Goal: Task Accomplishment & Management: Manage account settings

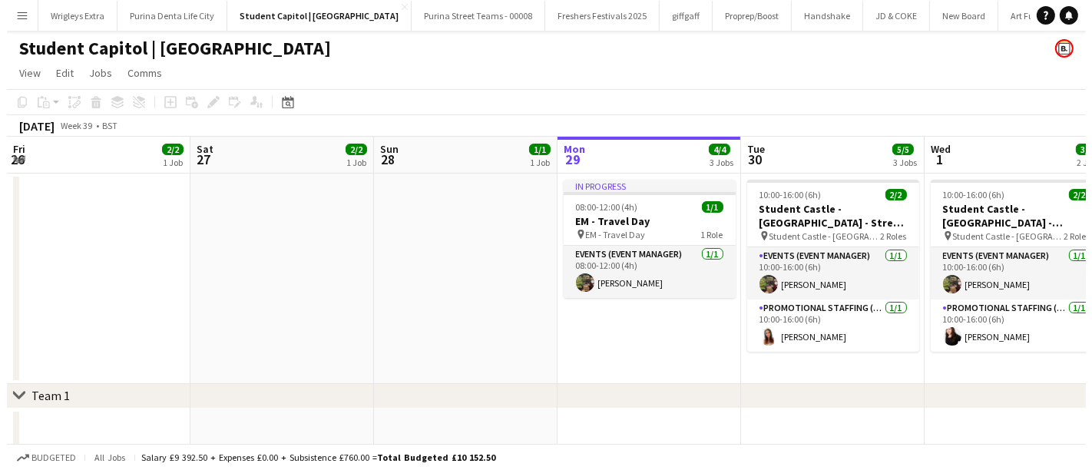
scroll to position [0, 366]
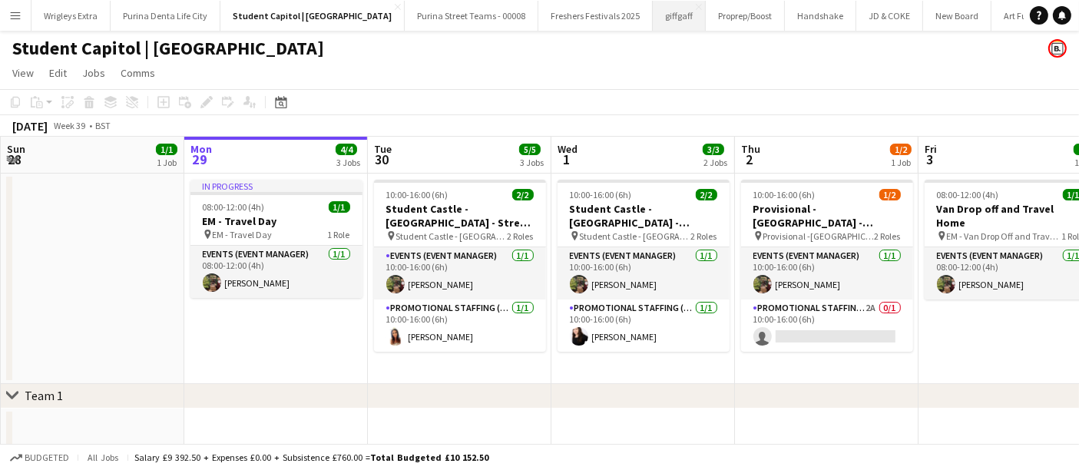
click at [653, 16] on button "giffgaff Close" at bounding box center [679, 16] width 53 height 30
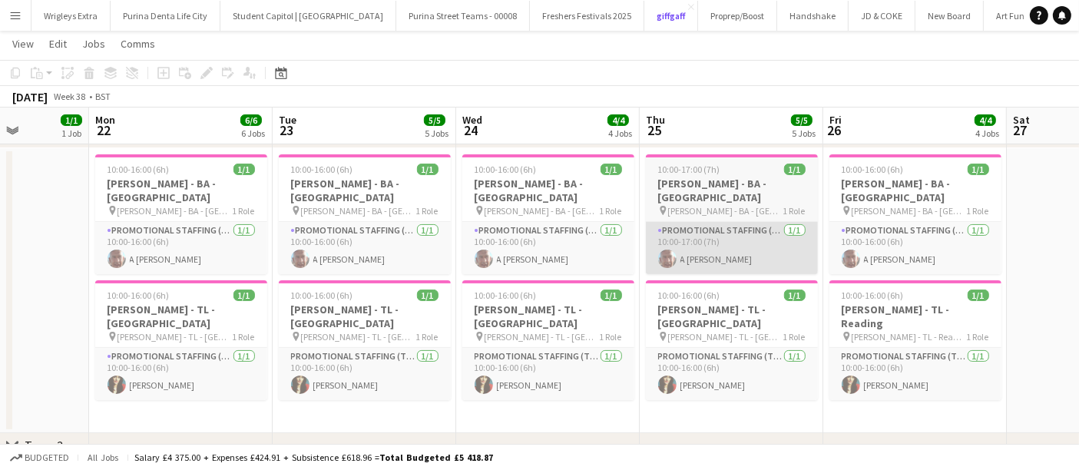
scroll to position [0, 524]
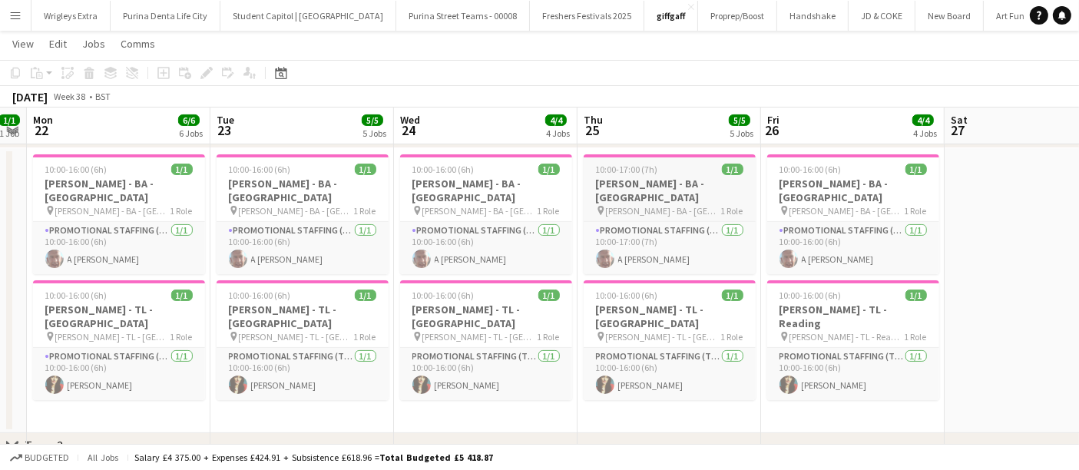
click at [684, 180] on h3 "[PERSON_NAME] - BA - [GEOGRAPHIC_DATA]" at bounding box center [670, 191] width 172 height 28
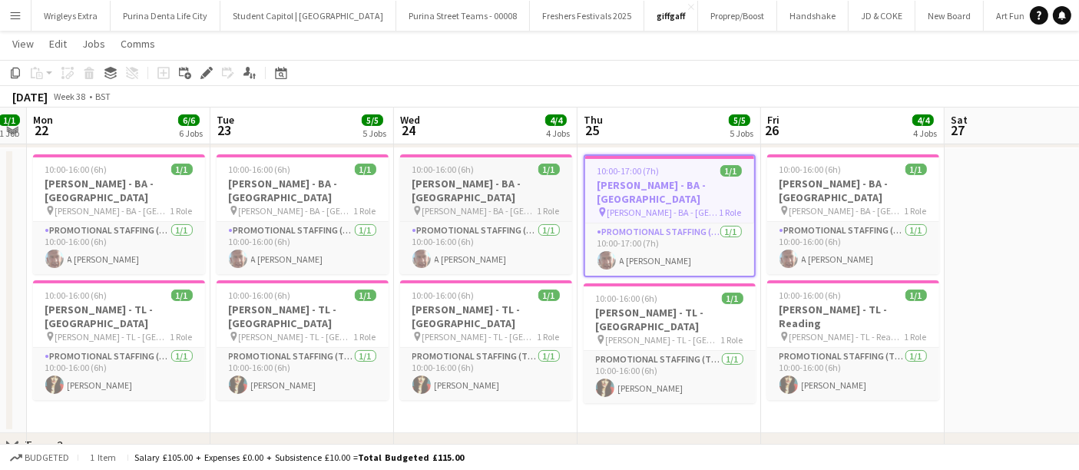
click at [520, 186] on h3 "[PERSON_NAME] - BA - [GEOGRAPHIC_DATA]" at bounding box center [486, 191] width 172 height 28
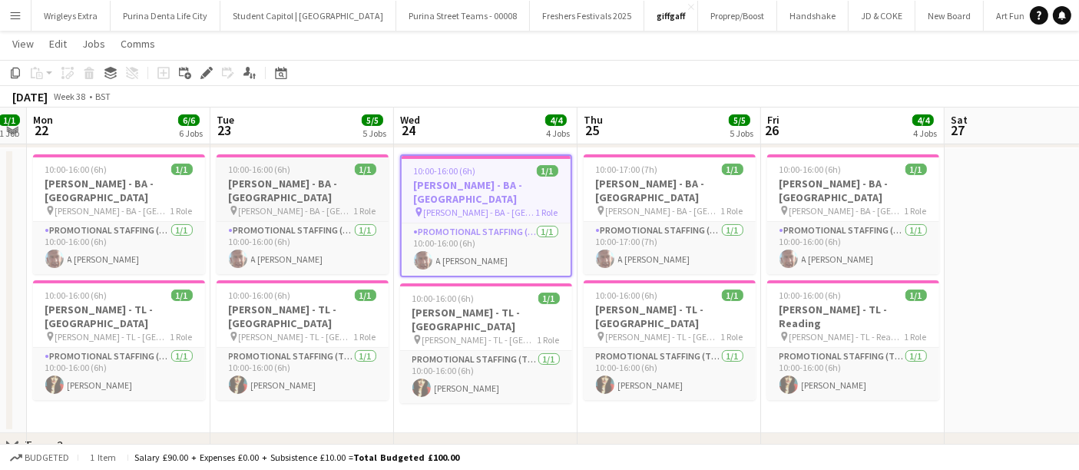
click at [331, 187] on h3 "[PERSON_NAME] - BA - [GEOGRAPHIC_DATA]" at bounding box center [303, 191] width 172 height 28
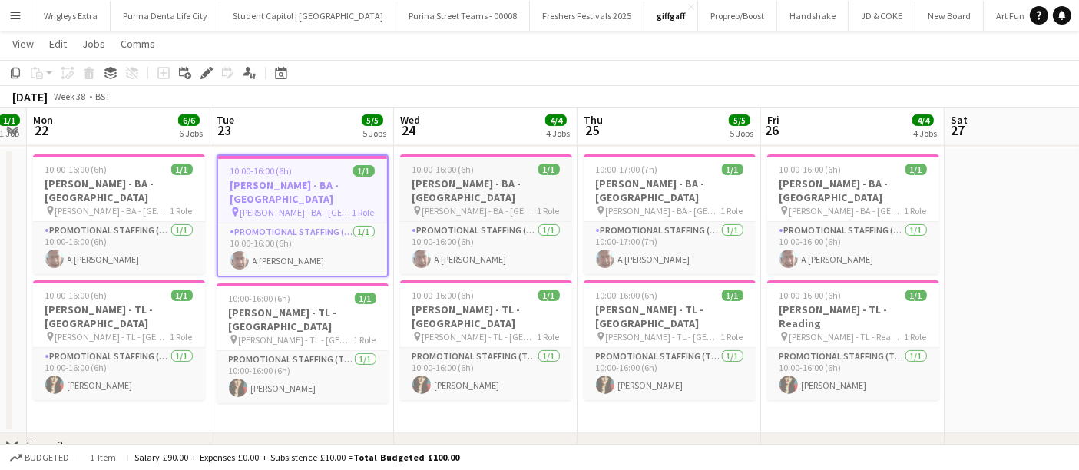
click at [523, 178] on h3 "[PERSON_NAME] - BA - [GEOGRAPHIC_DATA]" at bounding box center [486, 191] width 172 height 28
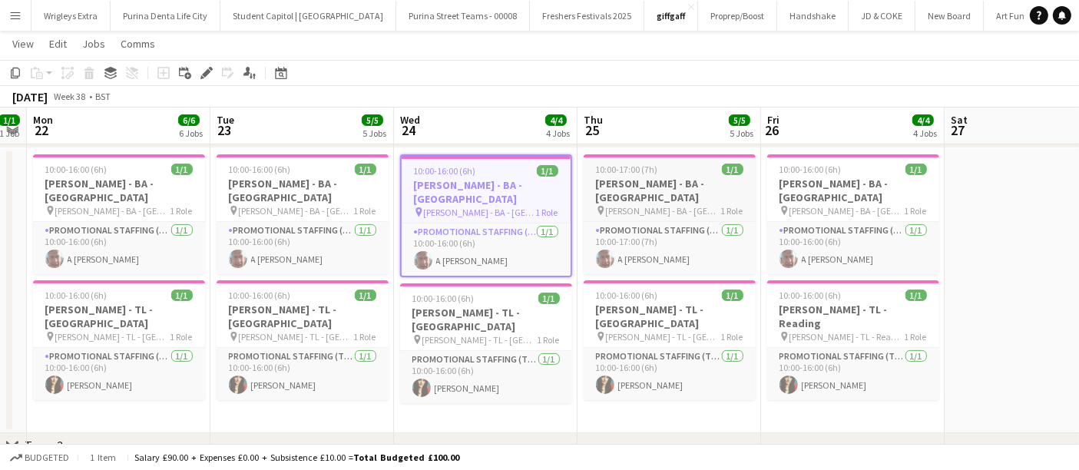
click at [689, 204] on app-job-card "10:00-17:00 (7h) 1/1 [PERSON_NAME] - [GEOGRAPHIC_DATA] - [GEOGRAPHIC_DATA] pin …" at bounding box center [670, 214] width 172 height 120
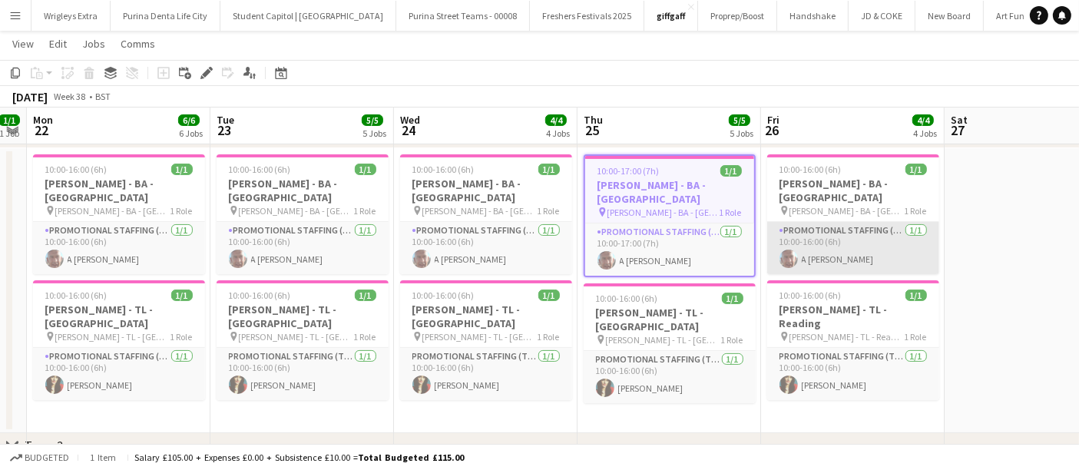
click at [853, 222] on app-card-role "Promotional Staffing (Brand Ambassadors) [DATE] 10:00-16:00 (6h) A [PERSON_NAME]" at bounding box center [853, 248] width 172 height 52
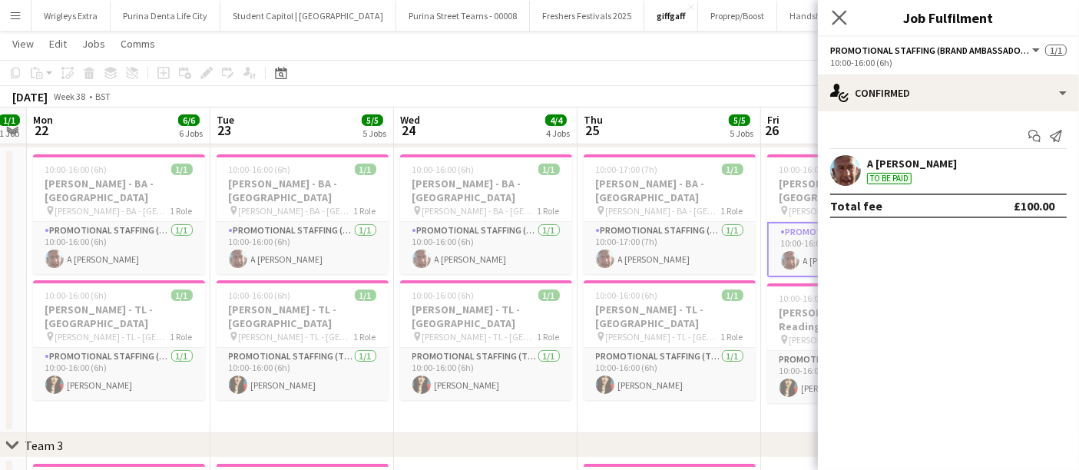
click at [847, 21] on app-icon "Close pop-in" at bounding box center [840, 18] width 22 height 22
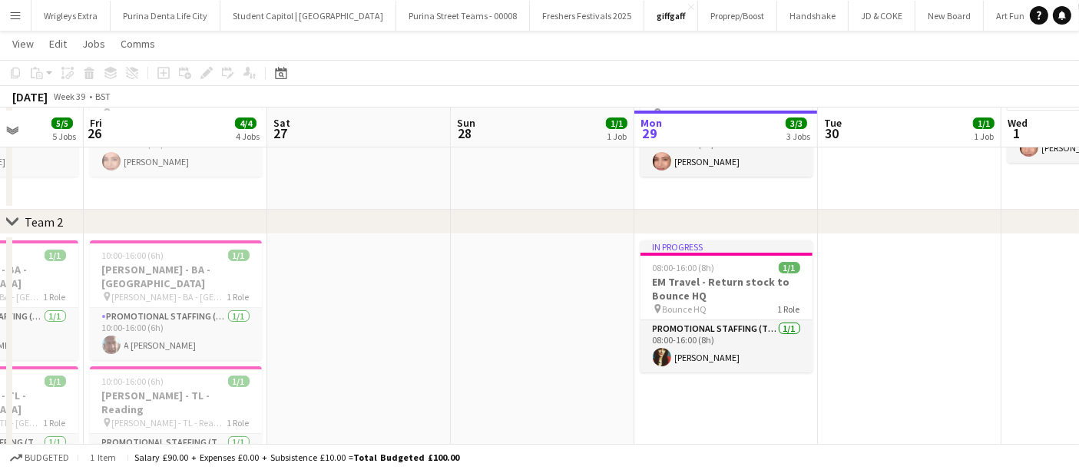
scroll to position [246, 0]
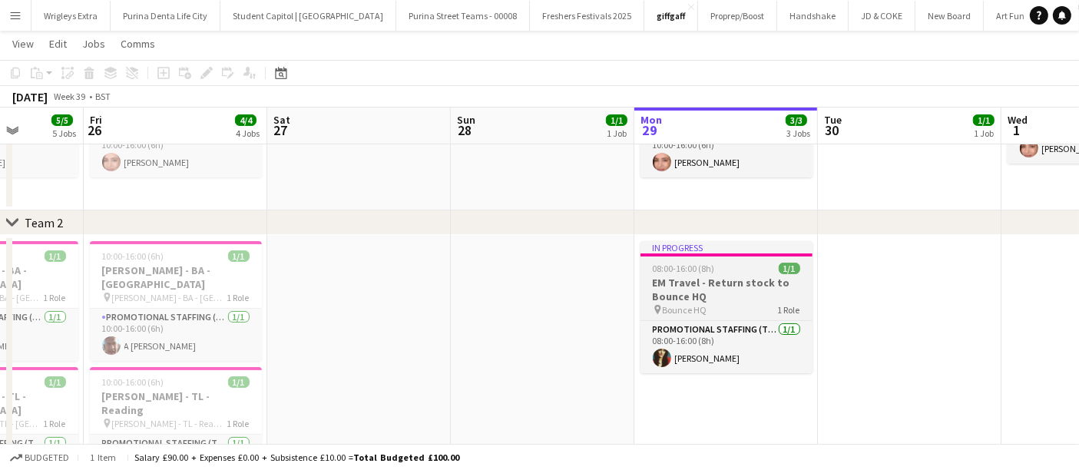
click at [723, 284] on h3 "EM Travel - Return stock to Bounce HQ" at bounding box center [726, 290] width 172 height 28
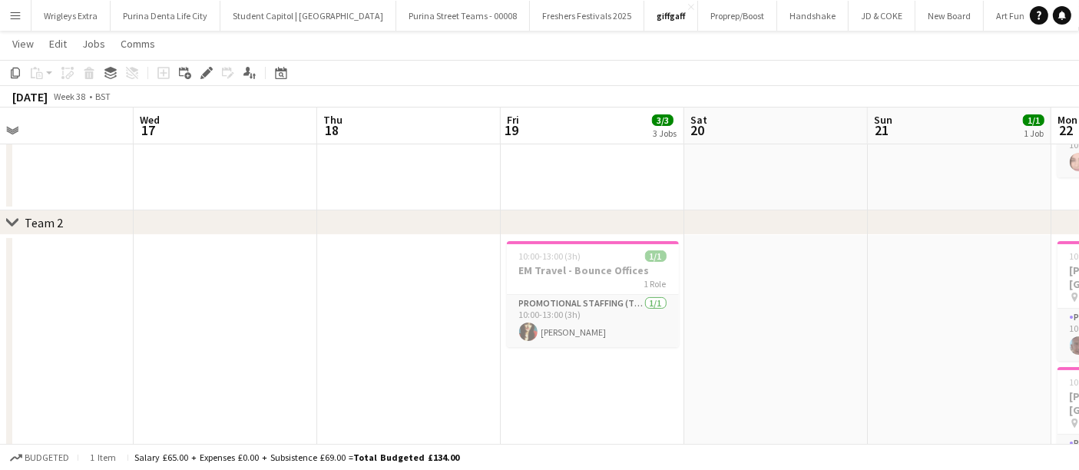
scroll to position [0, 602]
click at [597, 257] on div "10:00-13:00 (3h) 1/1" at bounding box center [591, 256] width 172 height 12
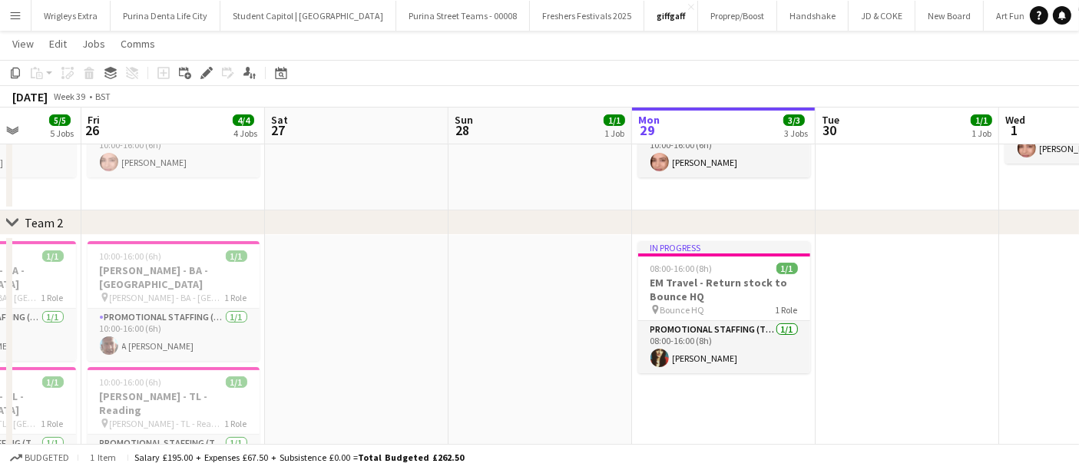
scroll to position [0, 471]
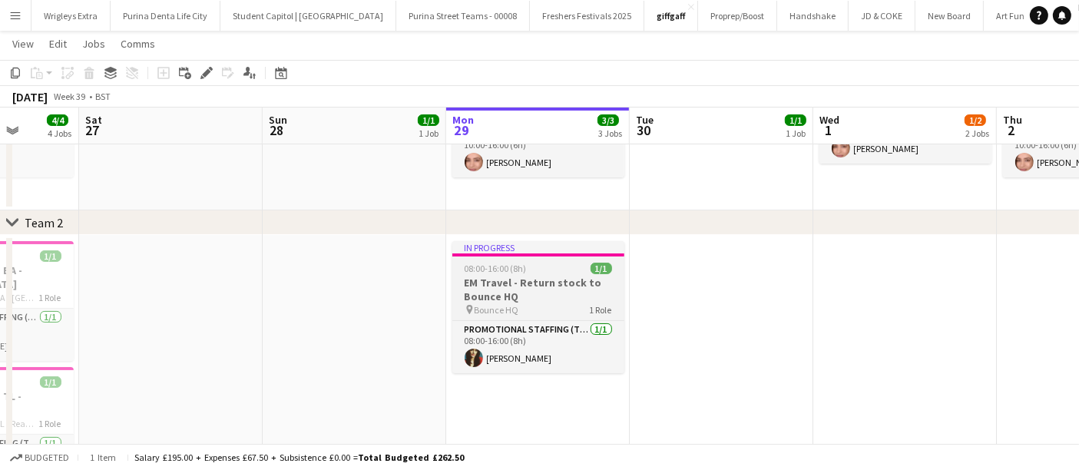
click at [570, 282] on h3 "EM Travel - Return stock to Bounce HQ" at bounding box center [538, 290] width 172 height 28
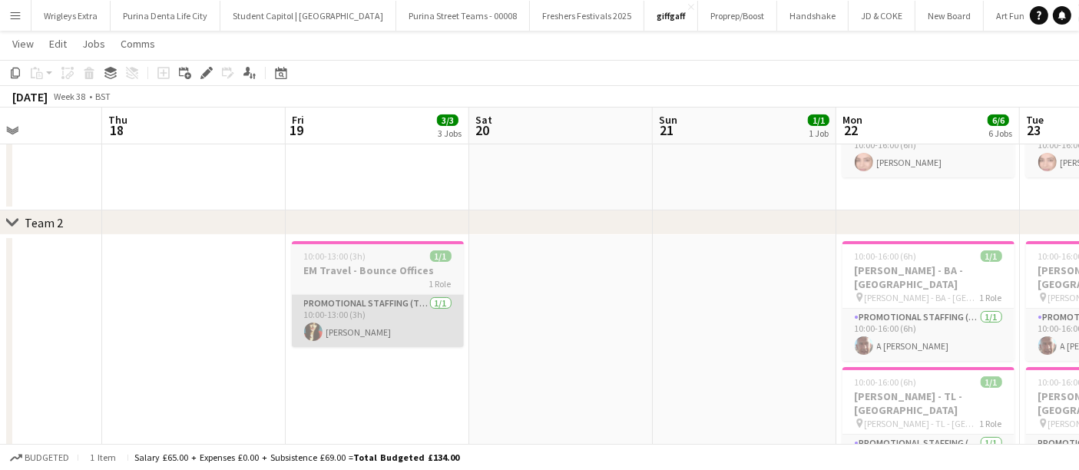
scroll to position [0, 450]
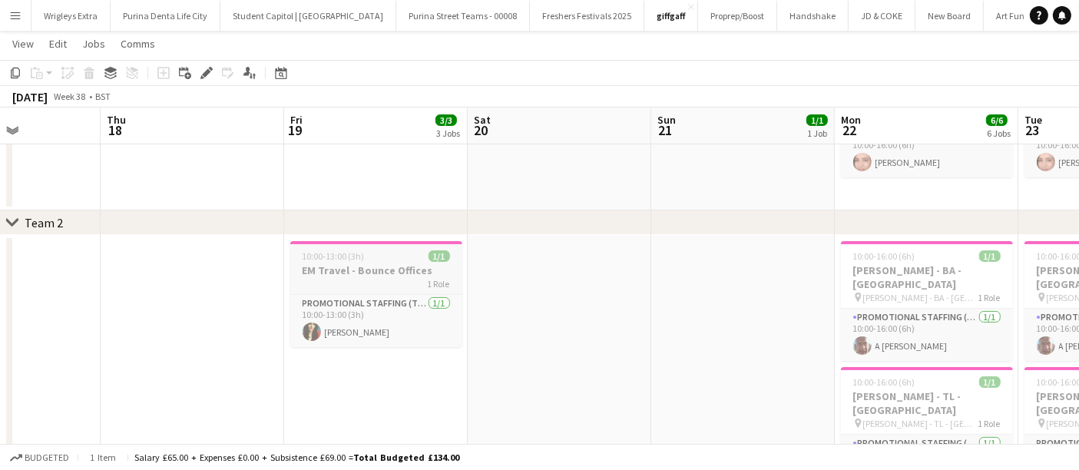
click at [402, 272] on h3 "EM Travel - Bounce Offices" at bounding box center [376, 270] width 172 height 14
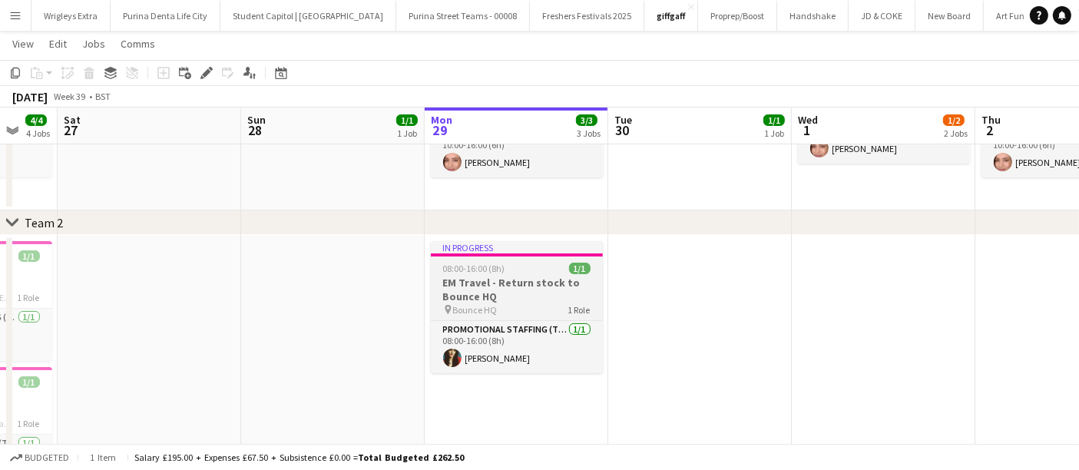
scroll to position [0, 493]
click at [533, 299] on h3 "EM Travel - Return stock to Bounce HQ" at bounding box center [517, 290] width 172 height 28
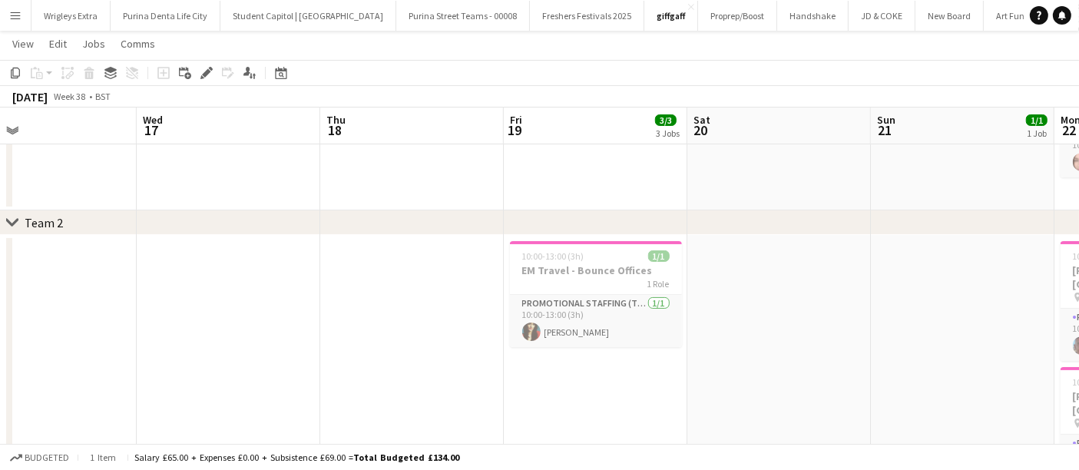
scroll to position [0, 606]
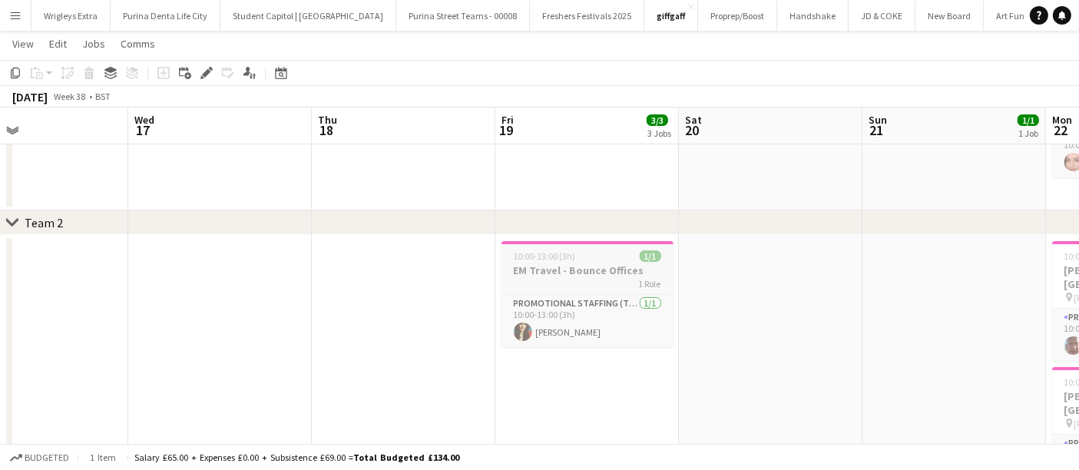
click at [566, 275] on h3 "EM Travel - Bounce Offices" at bounding box center [587, 270] width 172 height 14
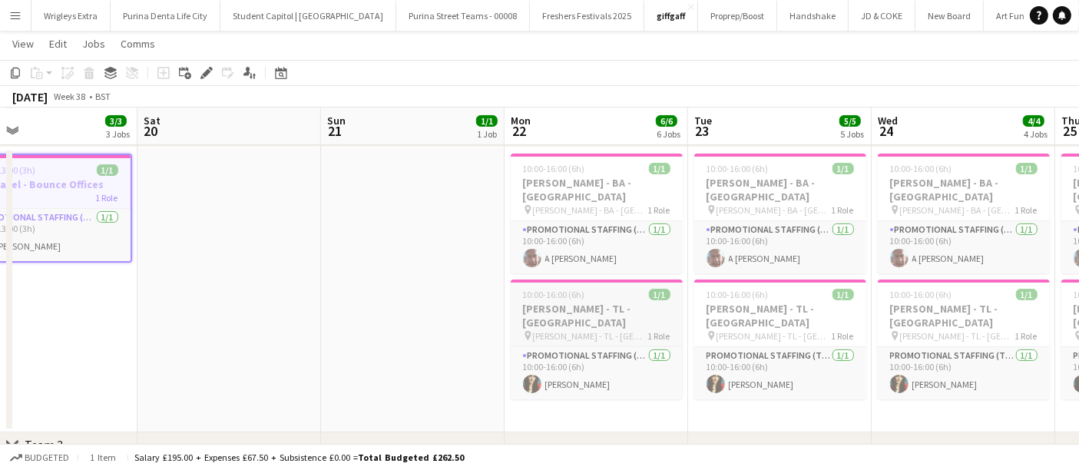
scroll to position [272, 0]
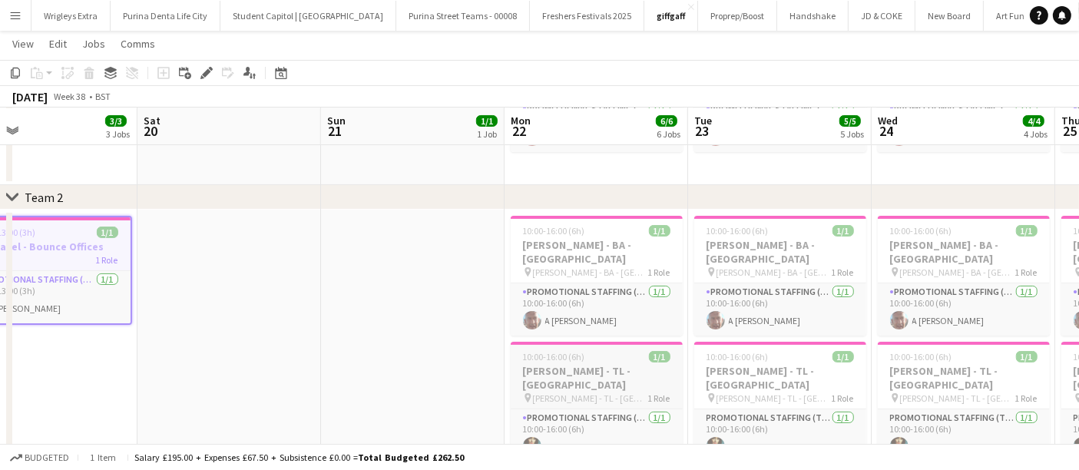
click at [612, 364] on h3 "[PERSON_NAME] - TL - [GEOGRAPHIC_DATA]" at bounding box center [597, 378] width 172 height 28
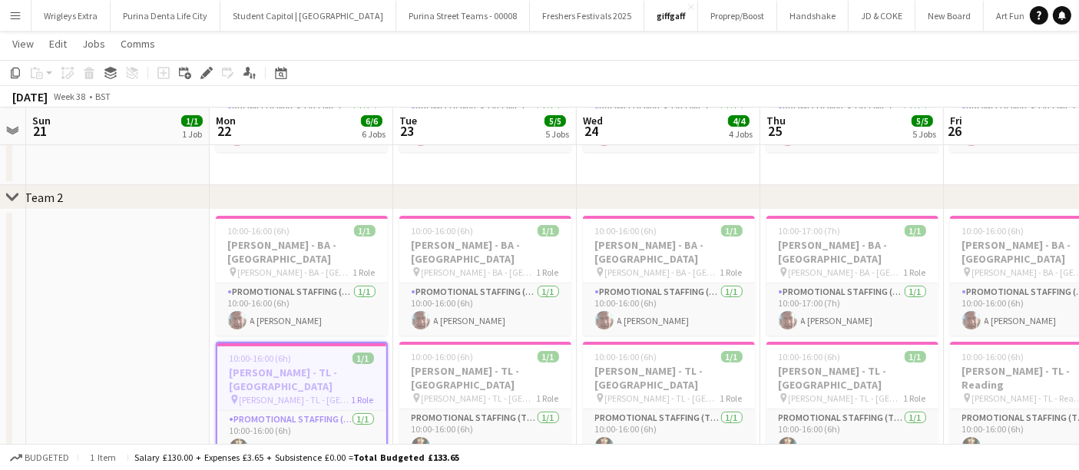
scroll to position [0, 522]
click at [475, 392] on span "[PERSON_NAME] - TL - [GEOGRAPHIC_DATA]" at bounding box center [481, 398] width 115 height 12
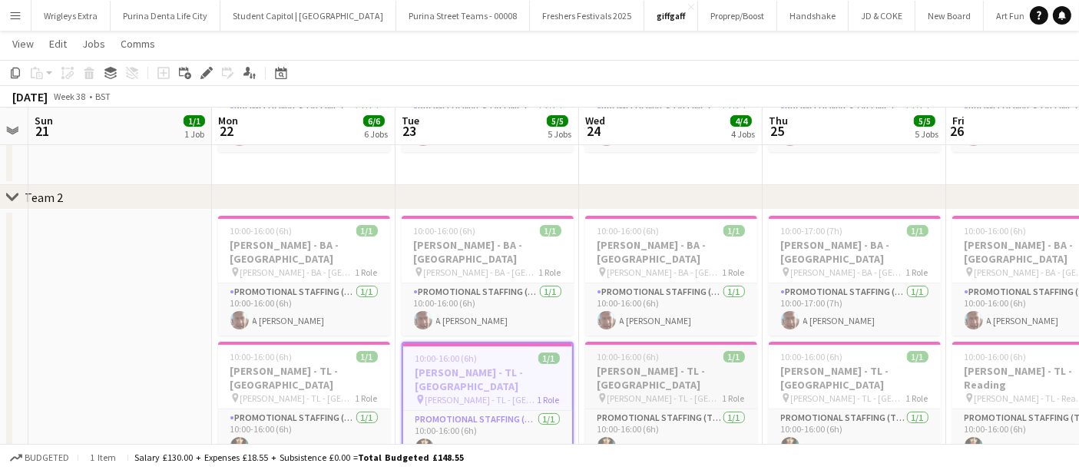
click at [666, 364] on h3 "[PERSON_NAME] - TL - [GEOGRAPHIC_DATA]" at bounding box center [671, 378] width 172 height 28
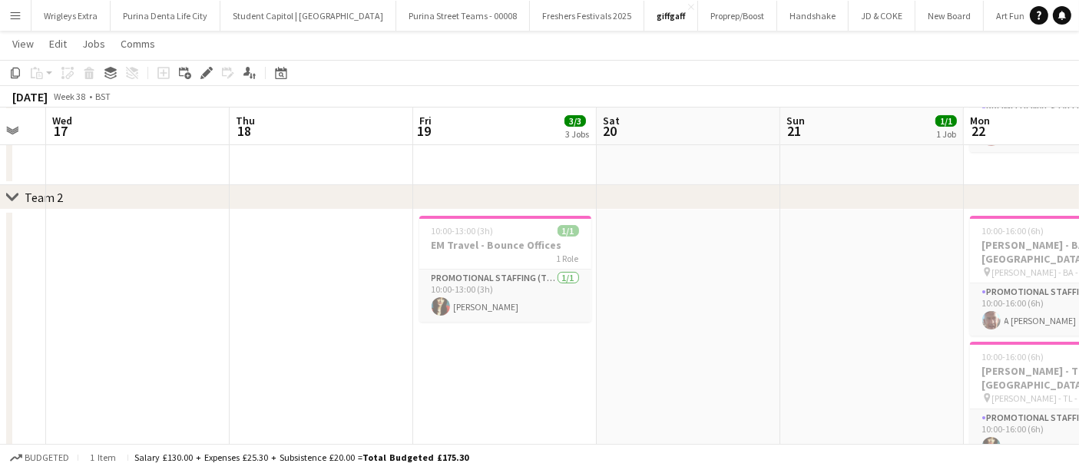
scroll to position [0, 319]
click at [517, 249] on h3 "EM Travel - Bounce Offices" at bounding box center [507, 245] width 172 height 14
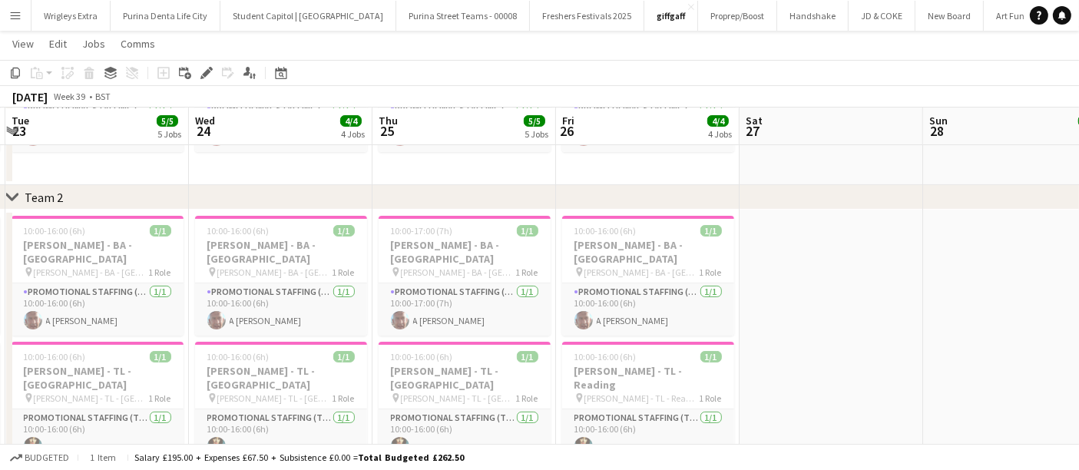
scroll to position [0, 358]
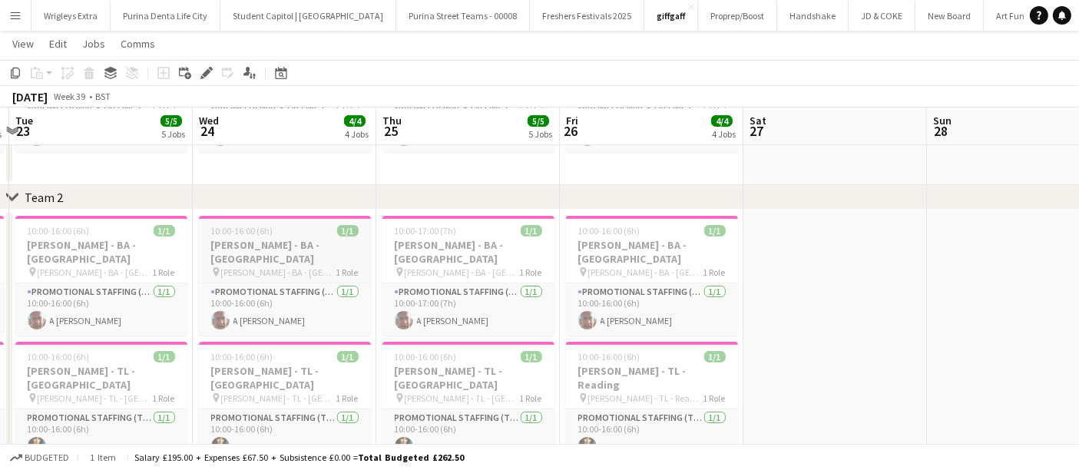
click at [314, 266] on span "[PERSON_NAME] - BA - [GEOGRAPHIC_DATA]" at bounding box center [278, 272] width 115 height 12
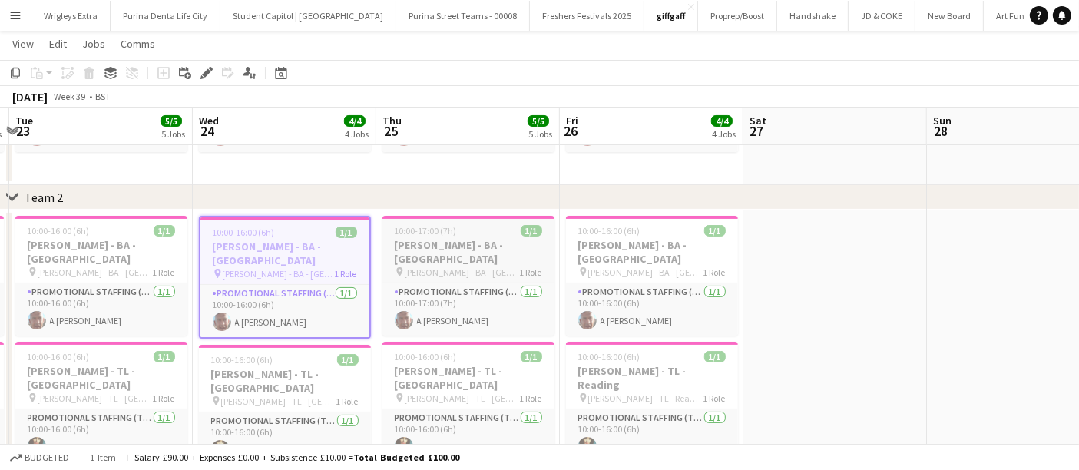
click at [491, 244] on h3 "[PERSON_NAME] - BA - [GEOGRAPHIC_DATA]" at bounding box center [468, 252] width 172 height 28
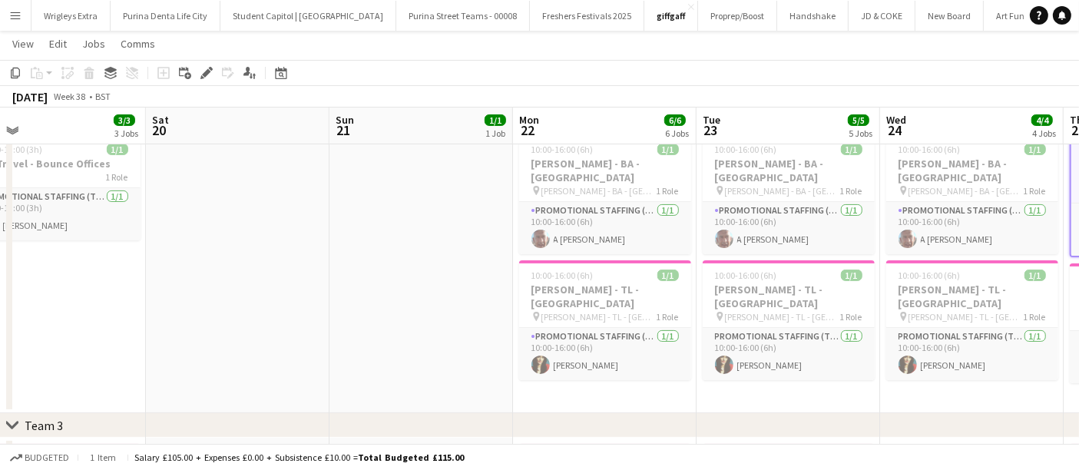
scroll to position [0, 589]
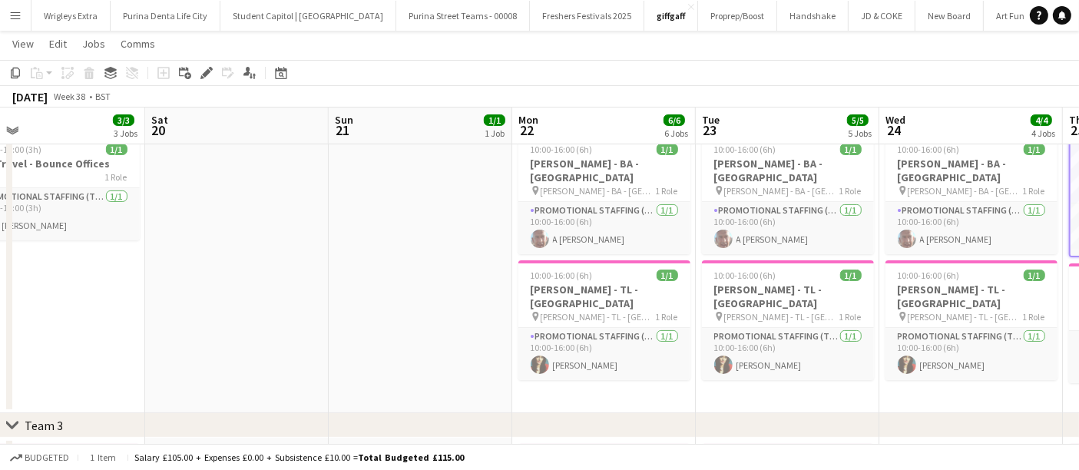
click at [13, 15] on app-icon "Menu" at bounding box center [15, 15] width 12 height 12
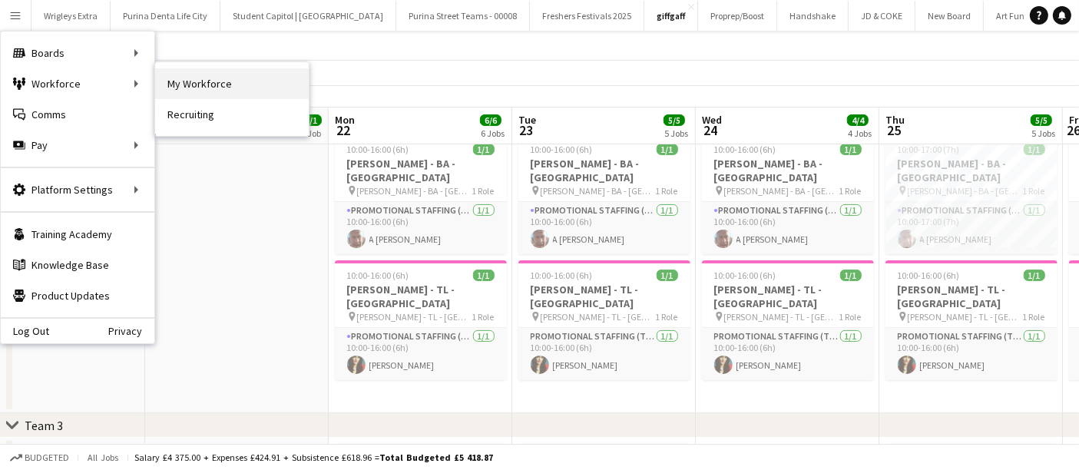
click at [229, 96] on link "My Workforce" at bounding box center [232, 83] width 154 height 31
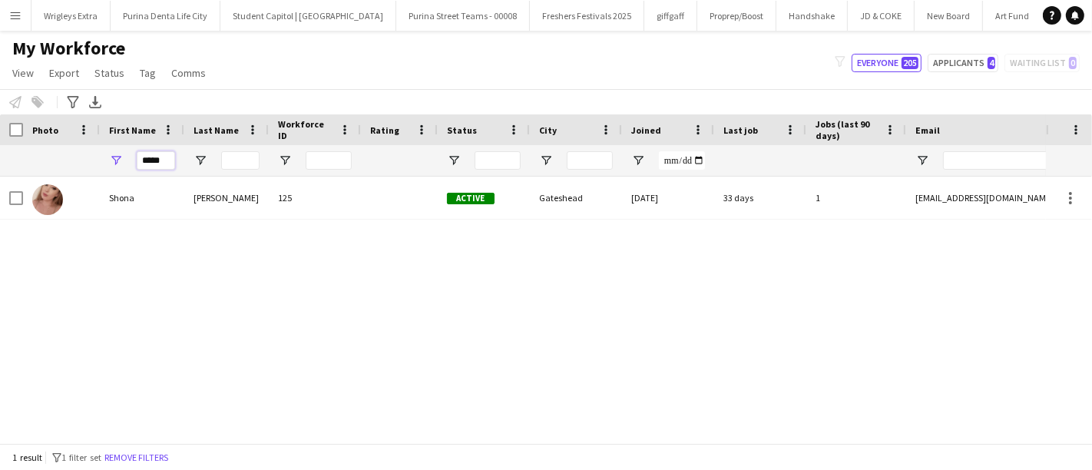
click at [160, 159] on input "*****" at bounding box center [156, 160] width 38 height 18
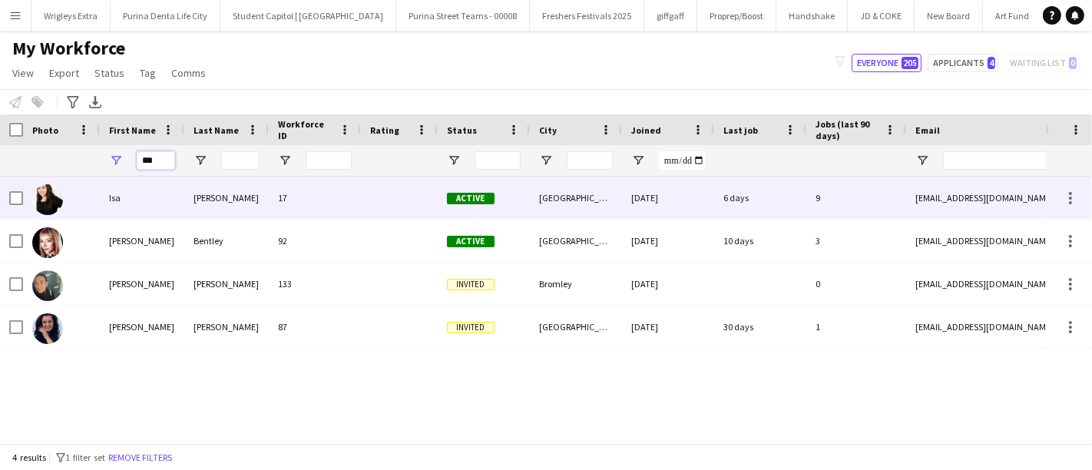
type input "***"
click at [238, 197] on div "[PERSON_NAME]" at bounding box center [226, 198] width 84 height 42
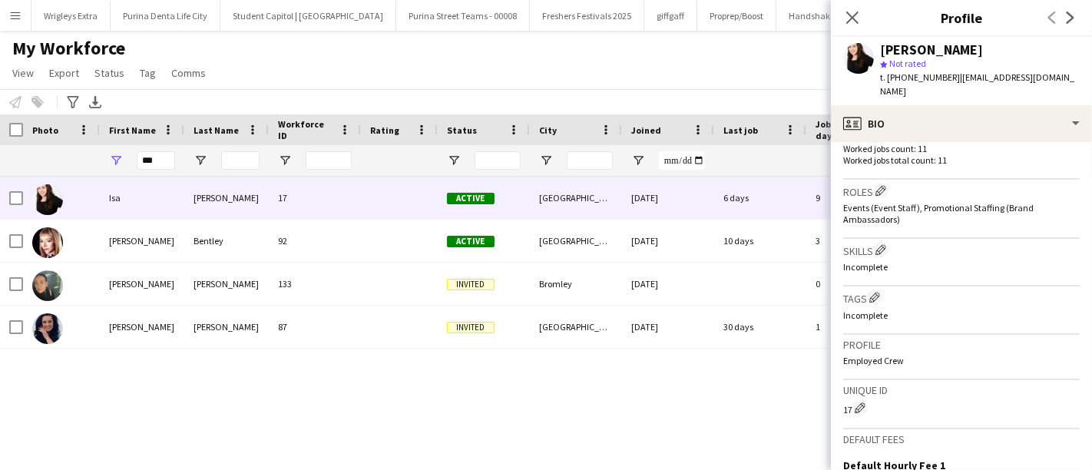
scroll to position [676, 0]
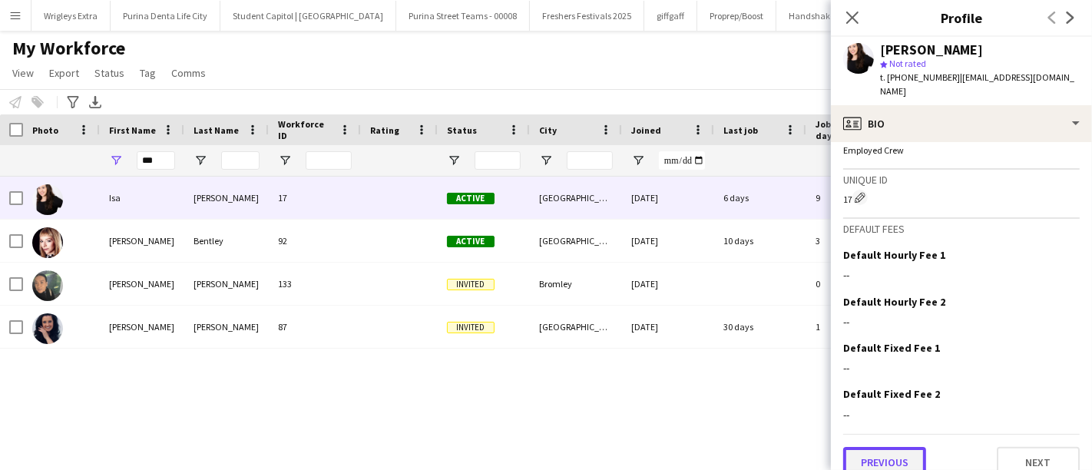
click at [870, 455] on button "Previous" at bounding box center [884, 462] width 83 height 31
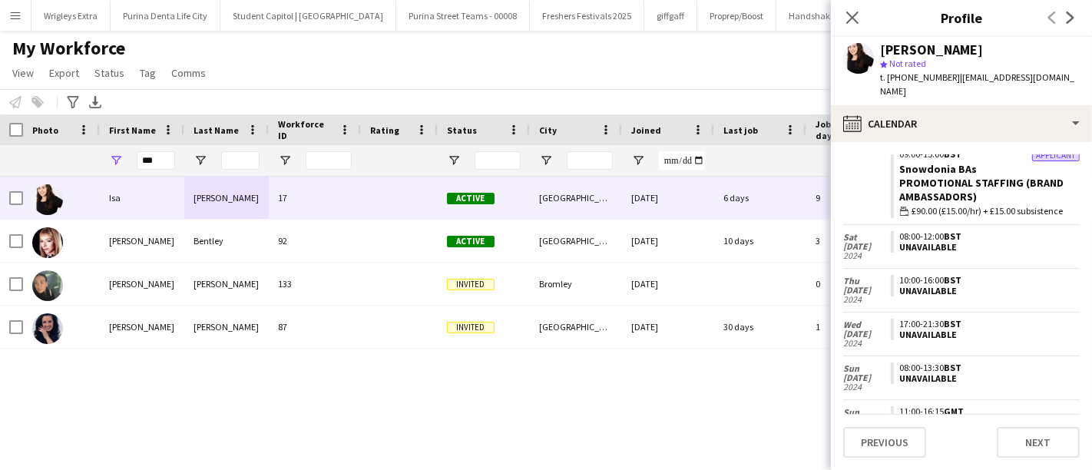
scroll to position [2072, 0]
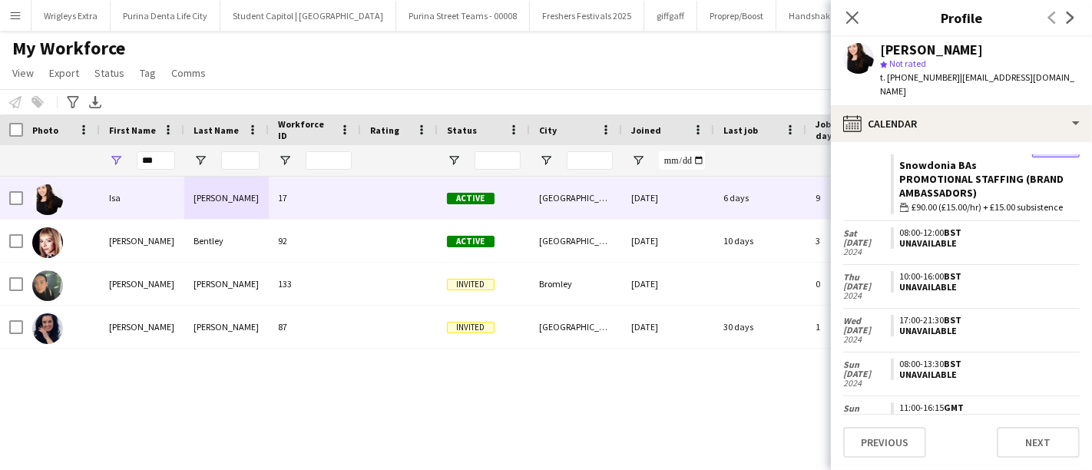
click at [474, 54] on div "My Workforce View Views Default view New view Update view Delete view Edit name…" at bounding box center [546, 63] width 1092 height 52
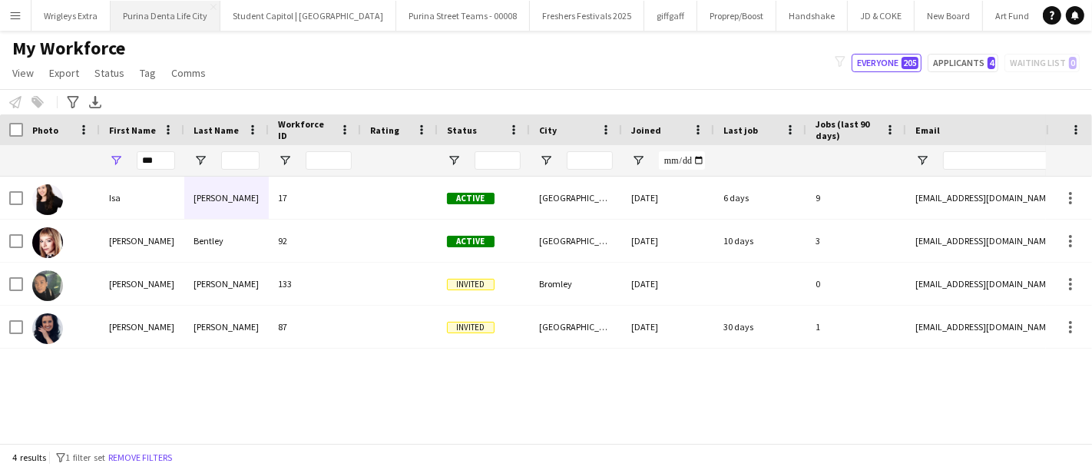
click at [166, 20] on button "Purina Denta Life City Close" at bounding box center [166, 16] width 110 height 30
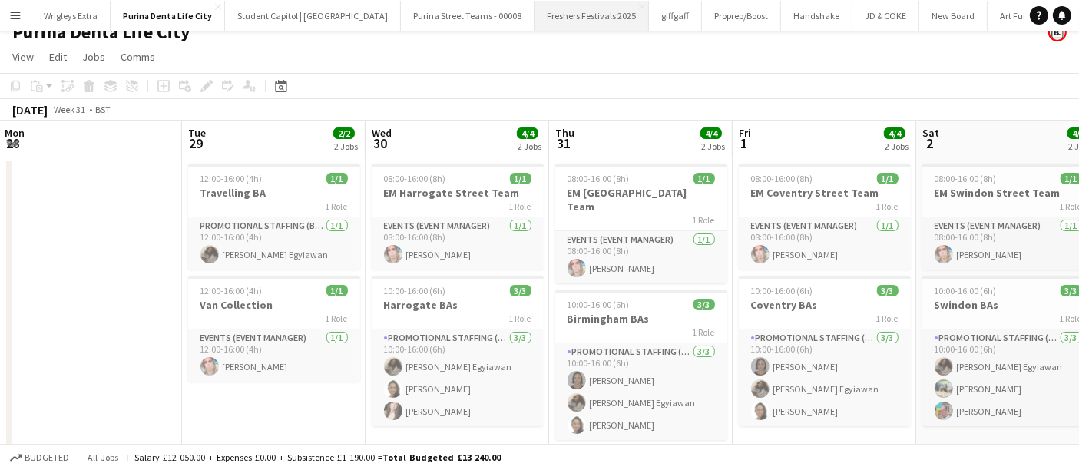
scroll to position [0, 111]
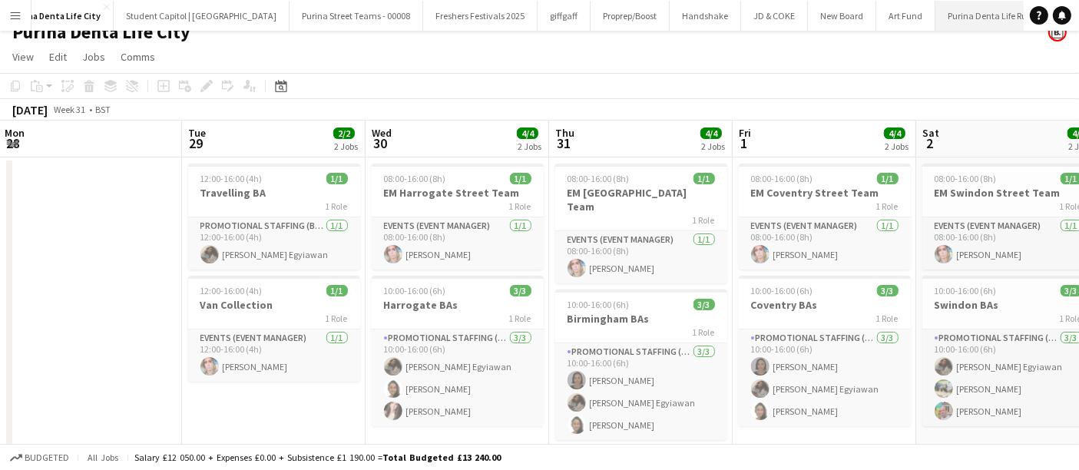
click at [963, 16] on button "Purina Denta Life Rural Close" at bounding box center [992, 16] width 115 height 30
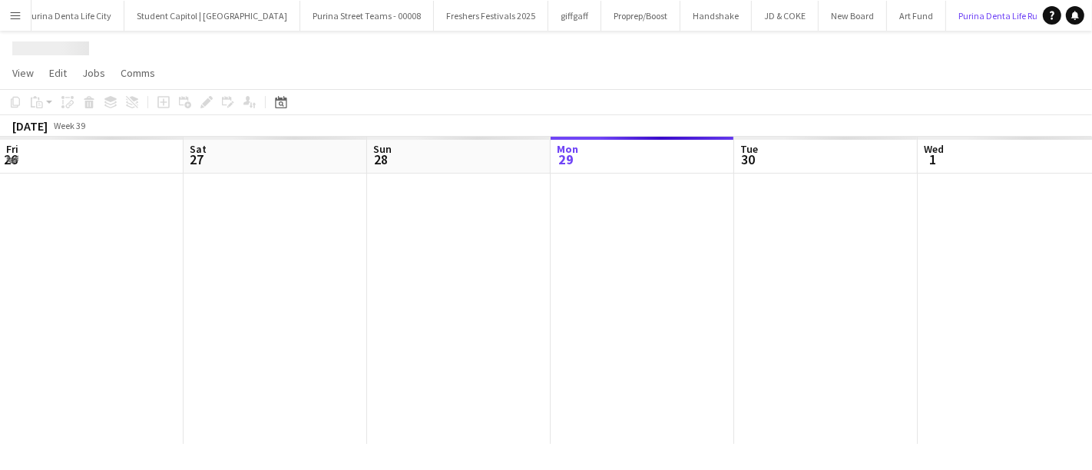
scroll to position [0, 366]
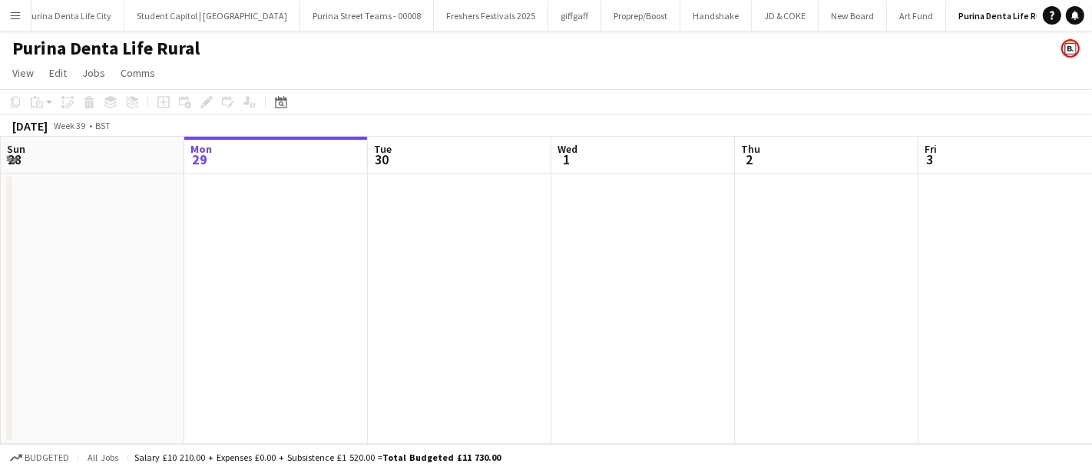
click at [258, 290] on app-date-cell at bounding box center [276, 309] width 184 height 270
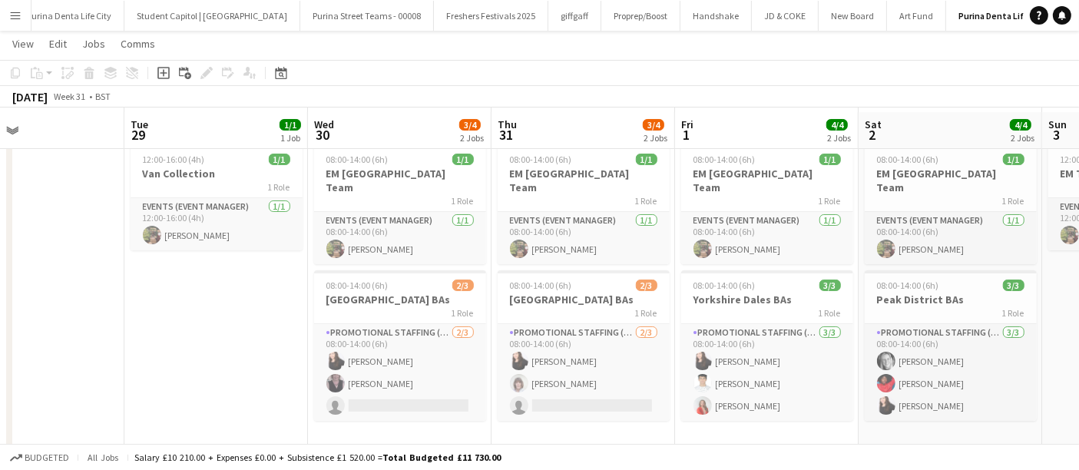
scroll to position [38, 0]
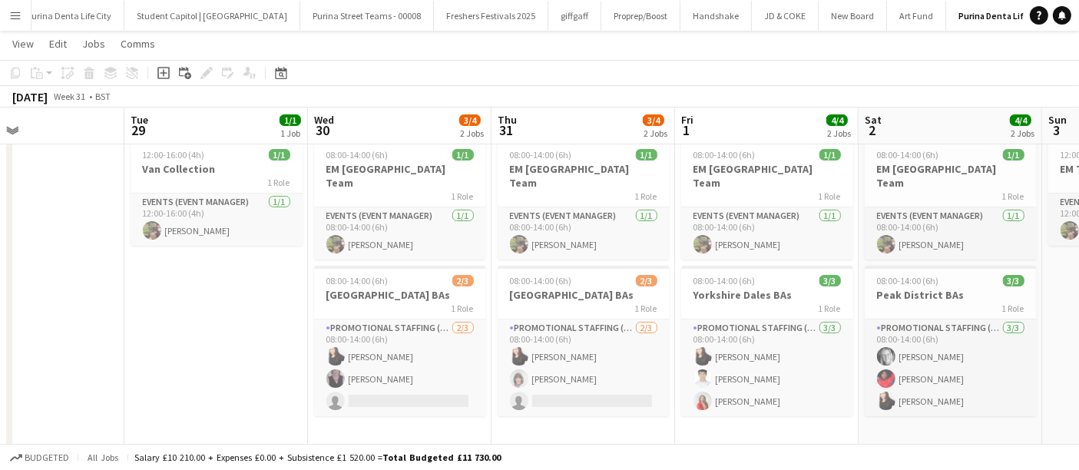
click at [6, 19] on button "Menu" at bounding box center [15, 15] width 31 height 31
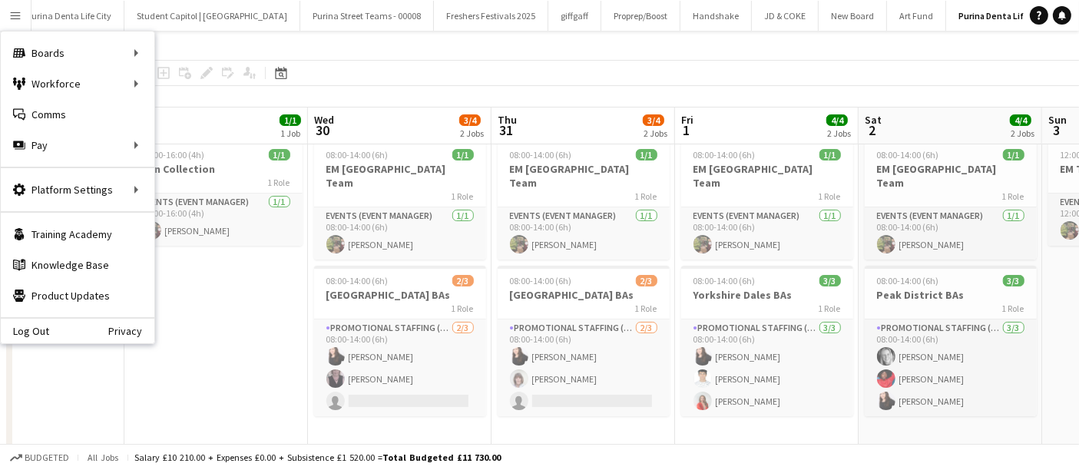
click at [507, 72] on app-toolbar "Copy Paste Paste Ctrl+V Paste with crew Ctrl+Shift+V Paste linked Job [GEOGRAPH…" at bounding box center [539, 73] width 1079 height 26
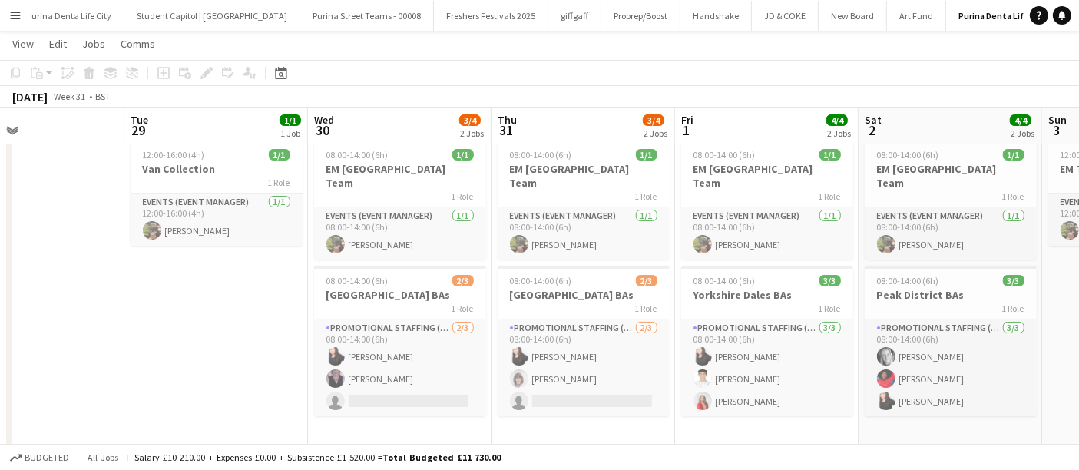
click at [25, 5] on button "Menu" at bounding box center [15, 15] width 31 height 31
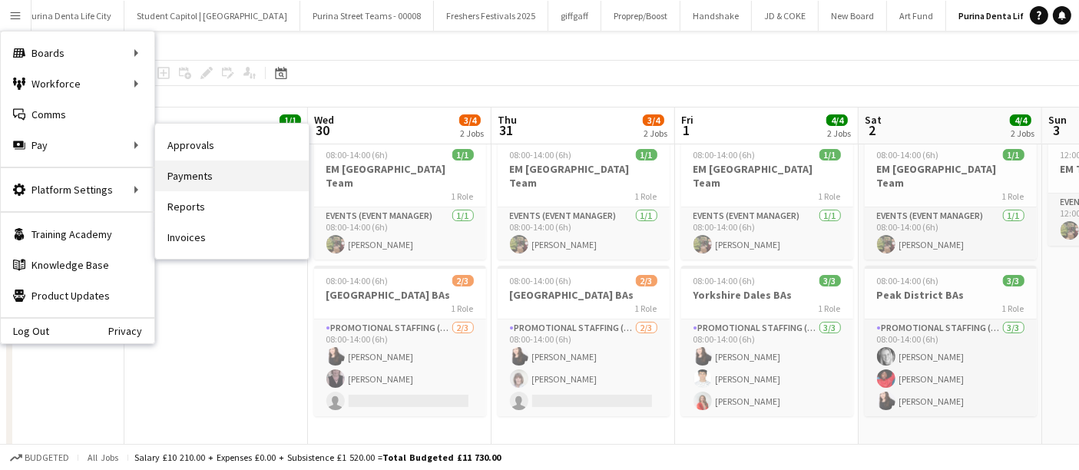
click at [269, 178] on link "Payments" at bounding box center [232, 175] width 154 height 31
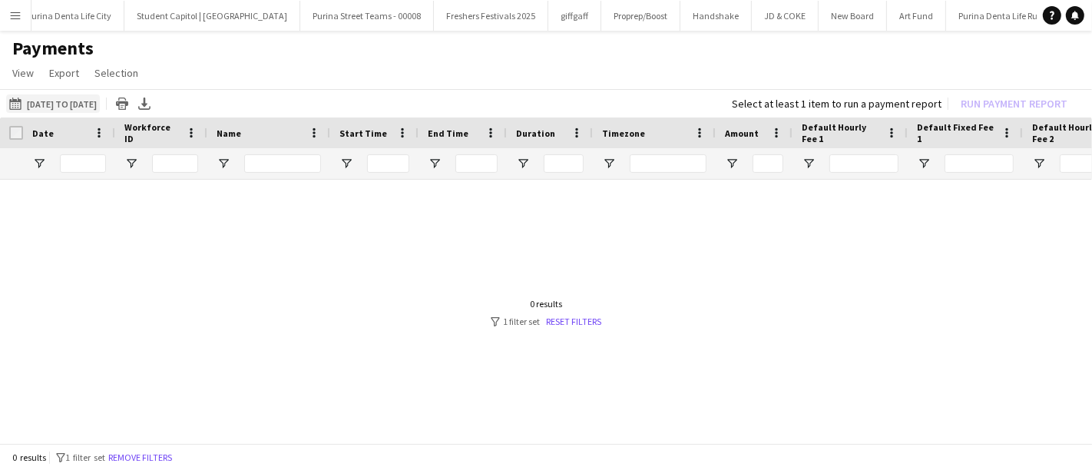
click at [100, 105] on button "[DATE] to [DATE] [DATE] to [DATE]" at bounding box center [53, 103] width 94 height 18
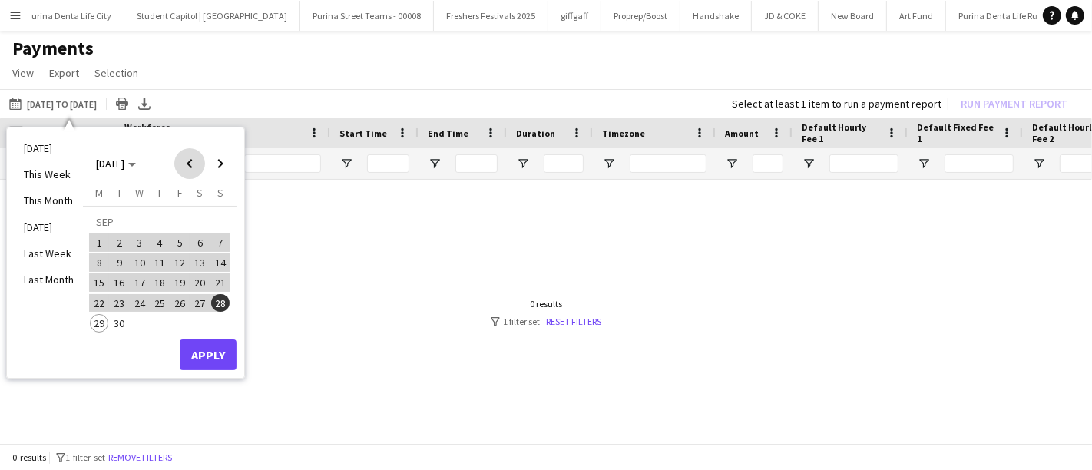
click at [193, 165] on span "Previous month" at bounding box center [189, 163] width 31 height 31
click at [123, 242] on span "1" at bounding box center [120, 242] width 18 height 18
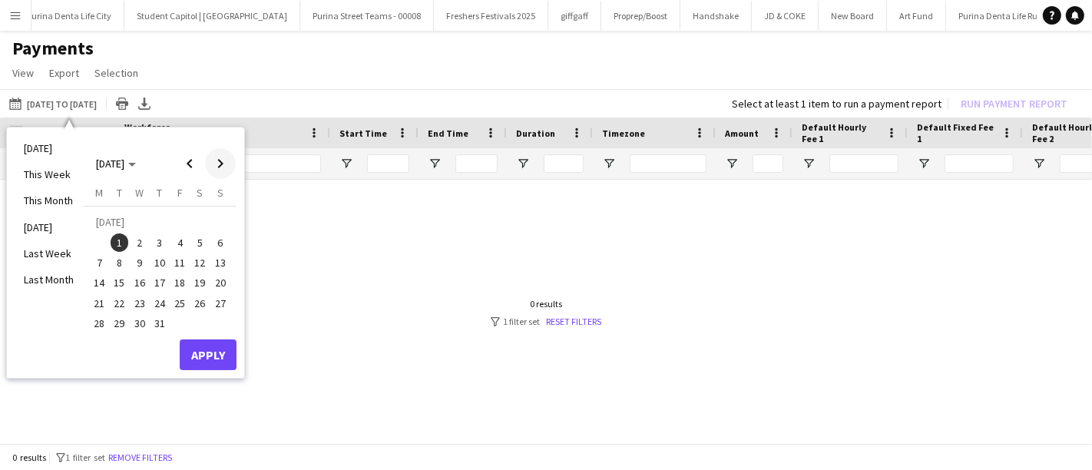
click at [223, 161] on span "Next month" at bounding box center [220, 163] width 31 height 31
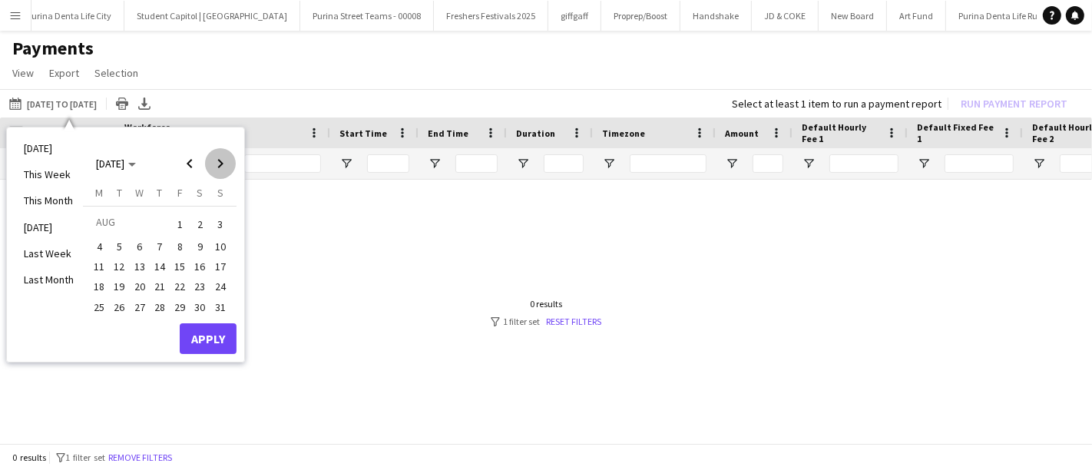
click at [223, 161] on span "Next month" at bounding box center [220, 163] width 31 height 31
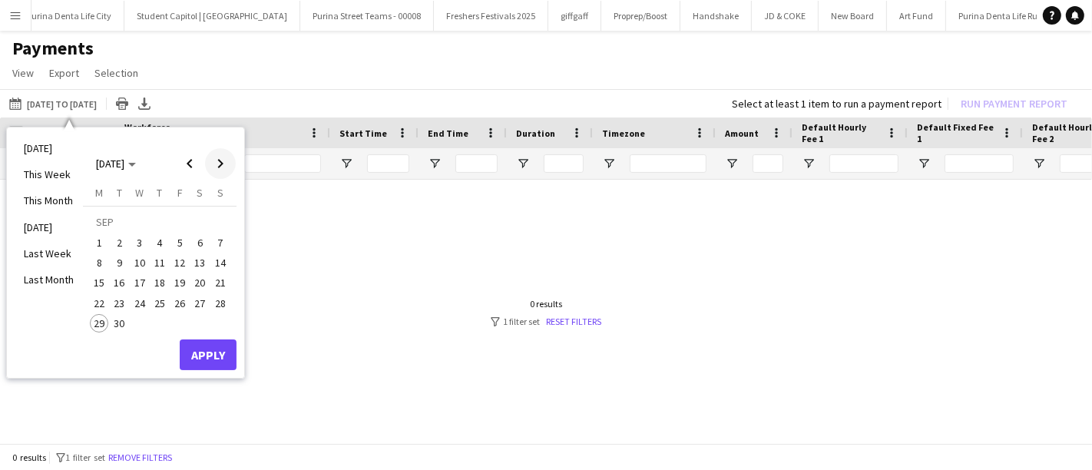
click at [223, 161] on span "Next month" at bounding box center [220, 163] width 31 height 31
click at [188, 156] on span "Previous month" at bounding box center [189, 163] width 31 height 31
click at [95, 324] on span "29" at bounding box center [99, 323] width 18 height 18
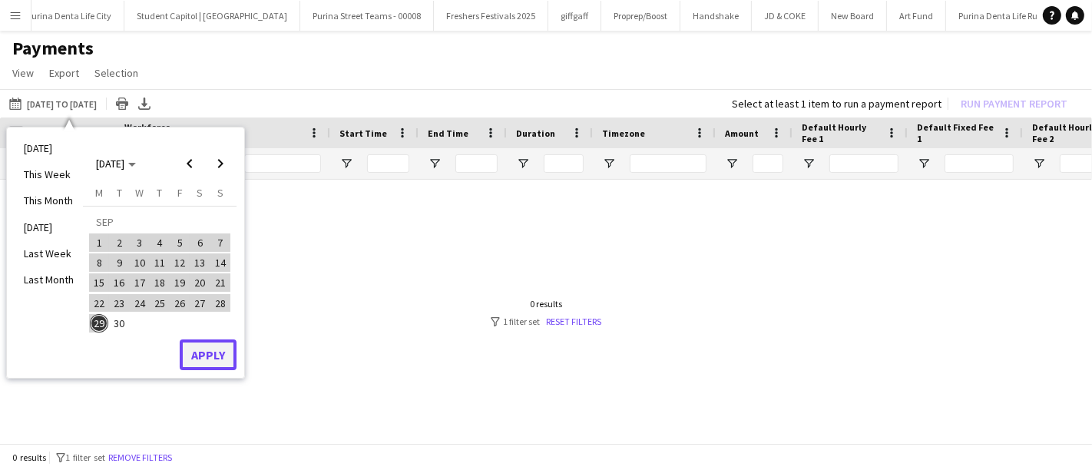
click at [215, 360] on button "Apply" at bounding box center [208, 354] width 57 height 31
